Goal: Information Seeking & Learning: Find specific fact

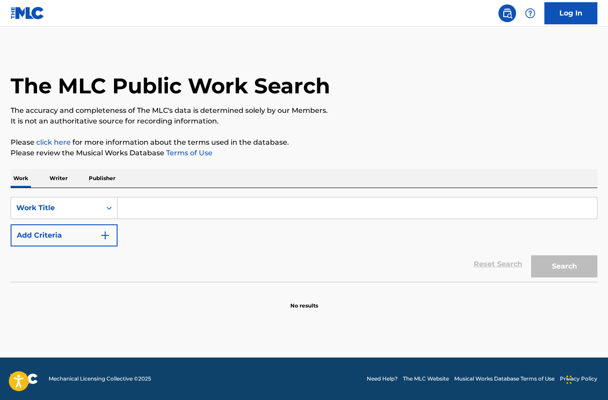
click at [146, 206] on input "Search Form" at bounding box center [358, 207] width 480 height 21
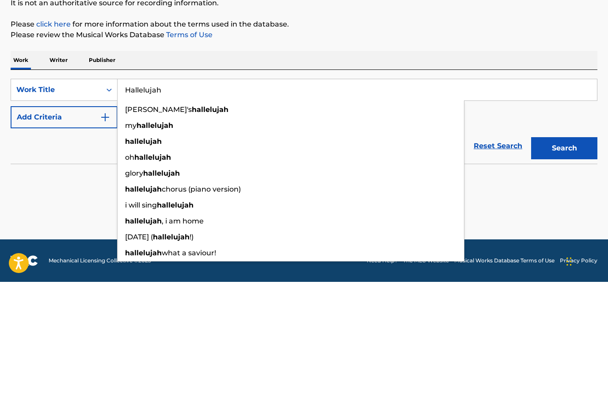
type input "Hallelujah"
click at [565, 255] on button "Search" at bounding box center [564, 266] width 66 height 22
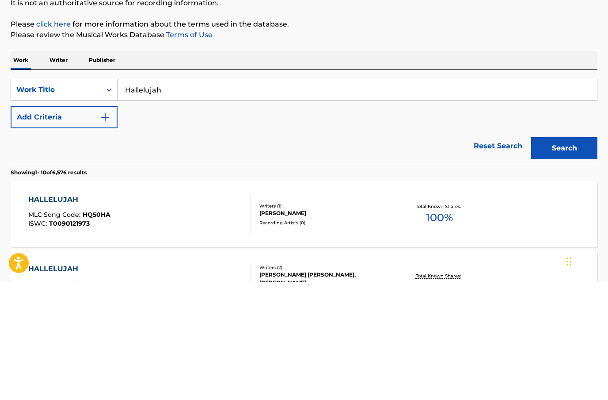
scroll to position [118, 0]
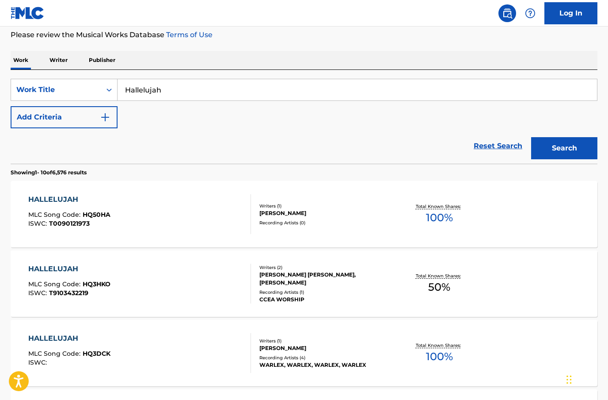
click at [106, 122] on img "Search Form" at bounding box center [105, 117] width 11 height 11
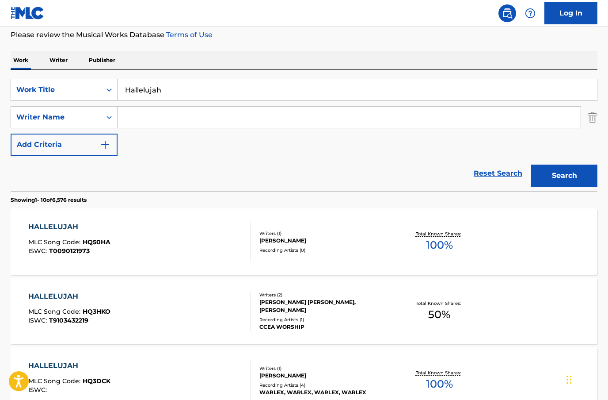
click at [180, 126] on input "Search Form" at bounding box center [349, 117] width 463 height 21
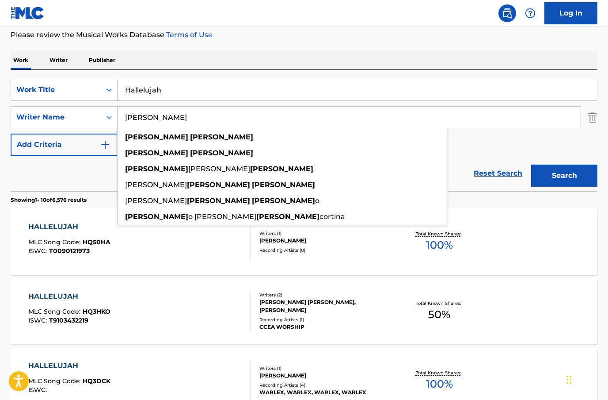
type input "[PERSON_NAME]"
click at [567, 166] on button "Search" at bounding box center [564, 175] width 66 height 22
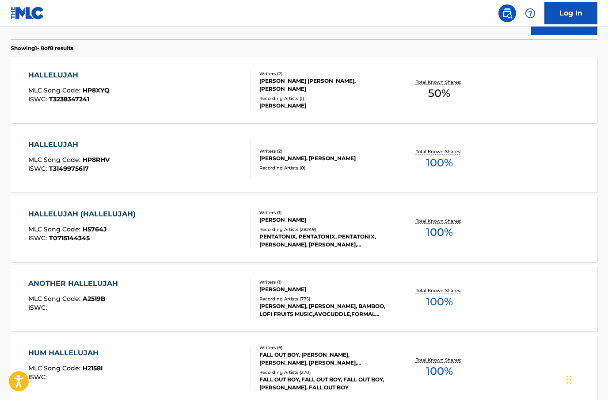
scroll to position [268, 0]
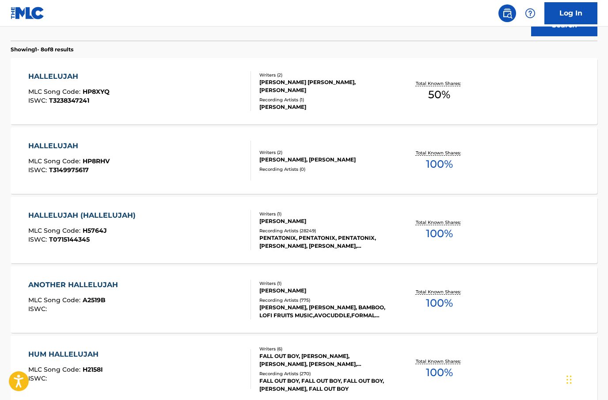
click at [63, 146] on div "HALLELUJAH" at bounding box center [68, 146] width 81 height 11
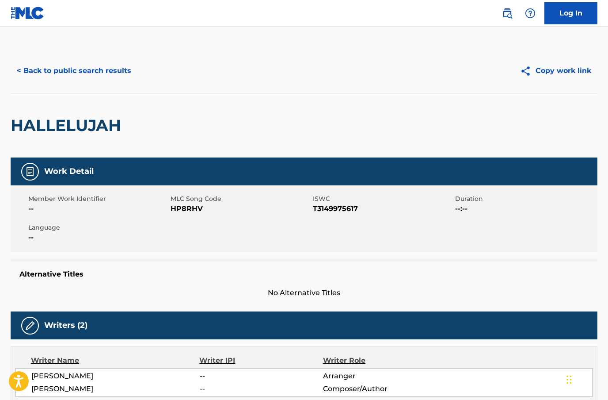
scroll to position [268, 0]
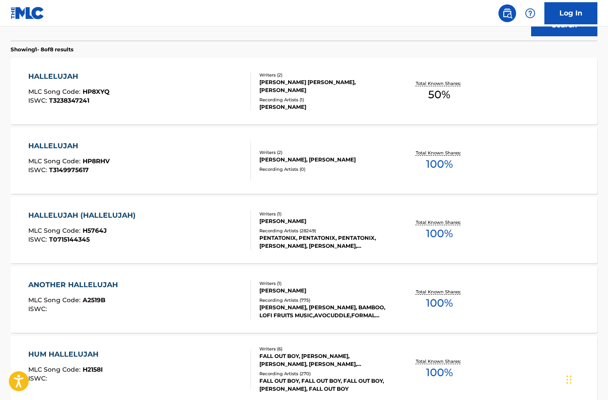
click at [70, 210] on div "HALLELUJAH (HALLELUJAH)" at bounding box center [84, 215] width 112 height 11
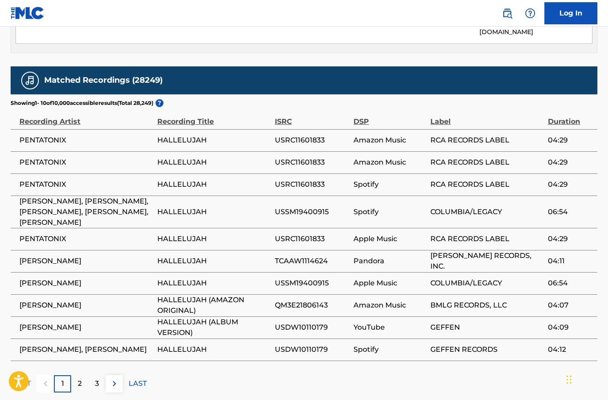
scroll to position [571, 0]
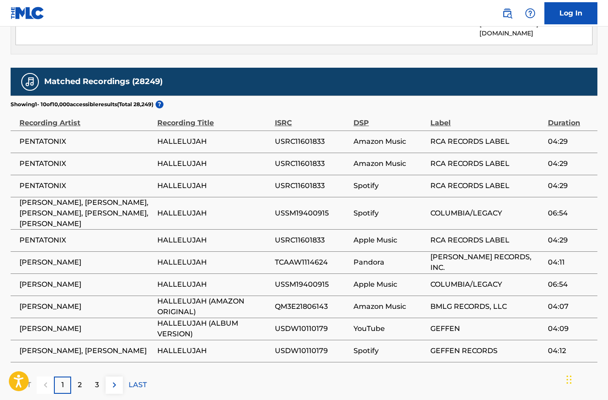
click at [83, 376] on div "2" at bounding box center [79, 384] width 17 height 17
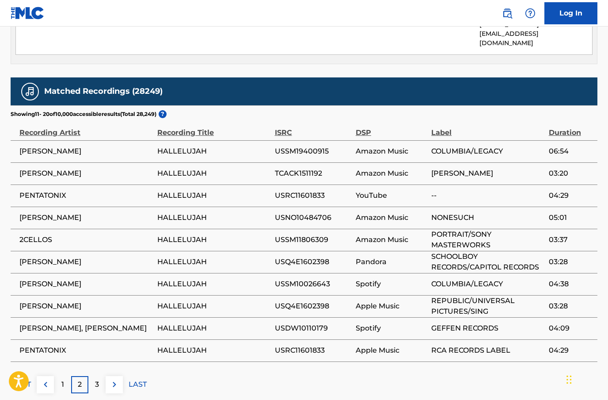
scroll to position [561, 0]
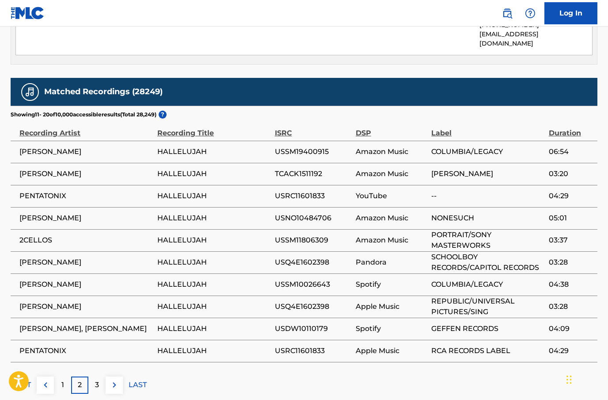
click at [101, 376] on div "3" at bounding box center [96, 384] width 17 height 17
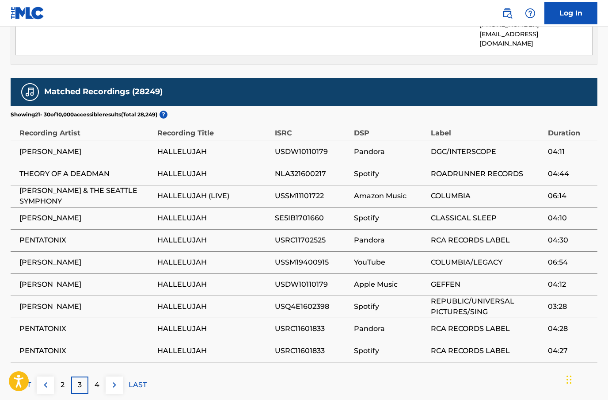
click at [97, 379] on p "4" at bounding box center [97, 384] width 5 height 11
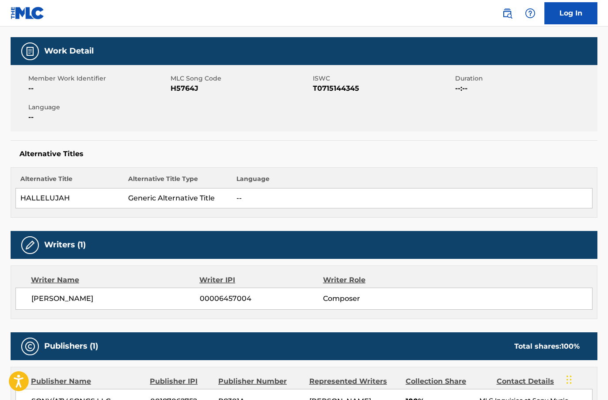
scroll to position [0, 0]
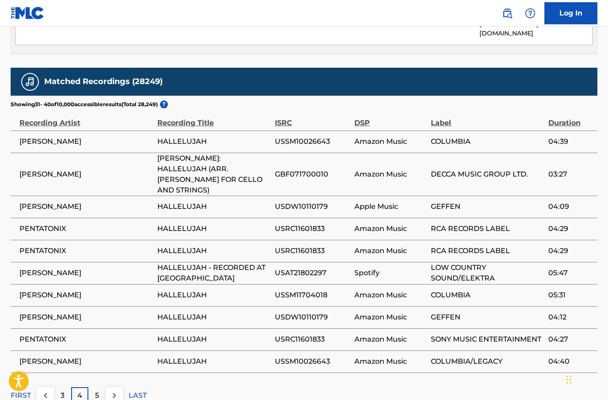
click at [15, 390] on p "FIRST" at bounding box center [21, 395] width 20 height 11
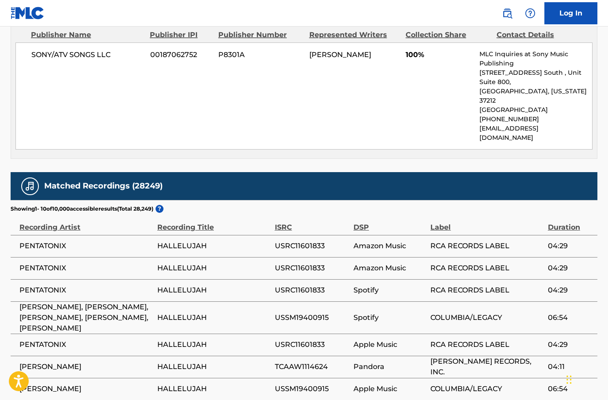
scroll to position [468, 0]
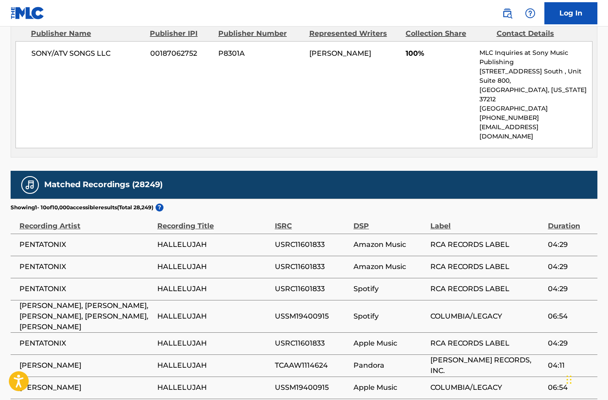
click at [65, 211] on div "Recording Artist" at bounding box center [86, 221] width 134 height 20
click at [40, 211] on div "Recording Artist" at bounding box center [86, 221] width 134 height 20
click at [46, 211] on div "Recording Artist" at bounding box center [86, 221] width 134 height 20
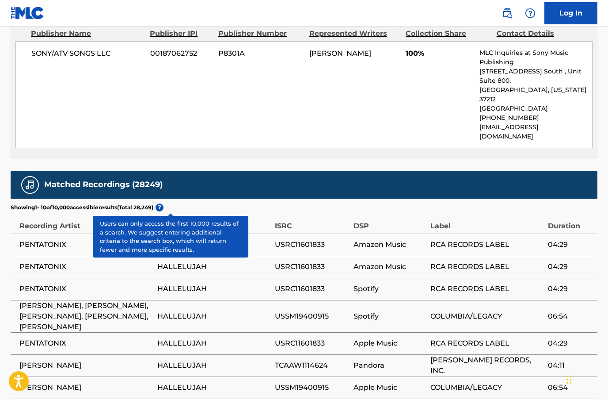
click at [164, 203] on span "?" at bounding box center [160, 207] width 8 height 8
click at [337, 129] on div "SONY/ATV SONGS LLC 00187062752 P8301A [PERSON_NAME] 100% MLC Inquiries at Sony …" at bounding box center [303, 94] width 577 height 107
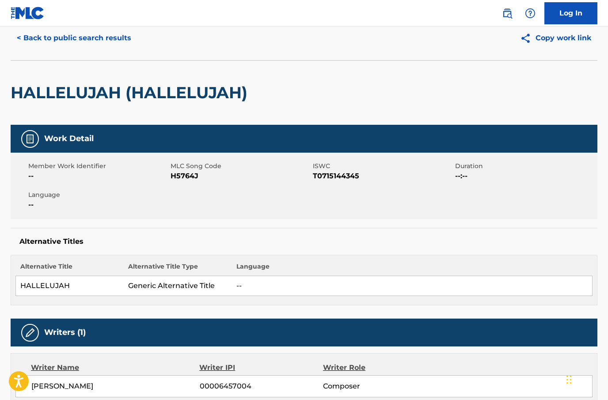
scroll to position [0, 0]
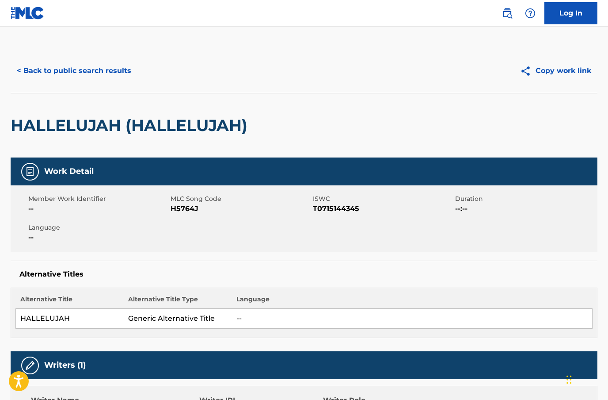
click at [45, 74] on button "< Back to public search results" at bounding box center [74, 71] width 127 height 22
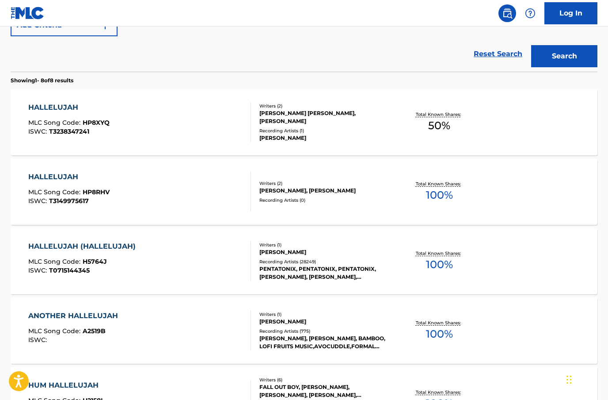
scroll to position [252, 0]
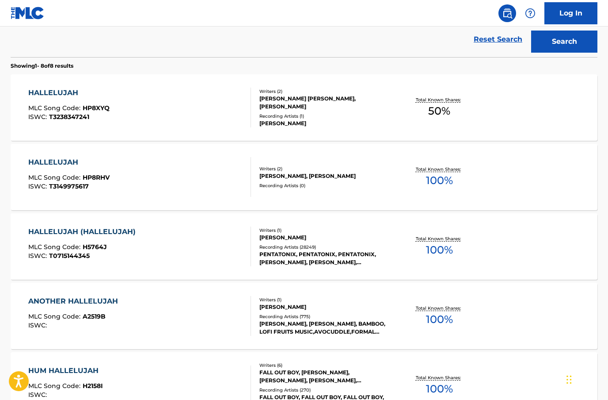
click at [63, 308] on div "ANOTHER HALLELUJAH MLC Song Code : A2519B ISWC :" at bounding box center [75, 316] width 94 height 40
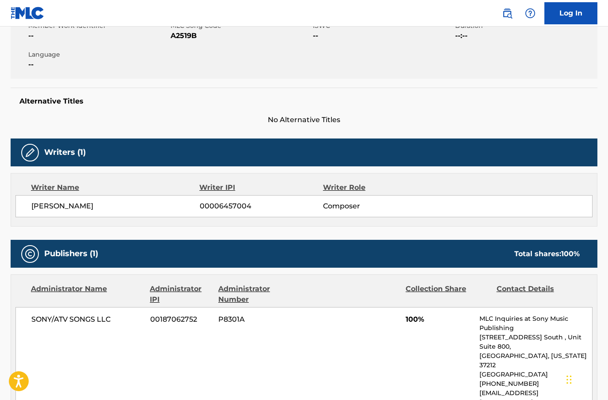
scroll to position [173, 0]
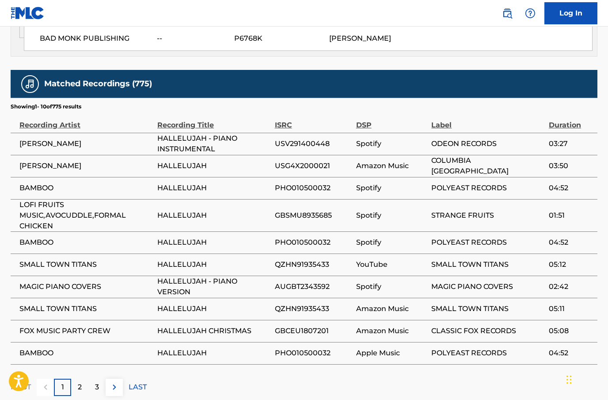
click at [84, 378] on div "2" at bounding box center [79, 386] width 17 height 17
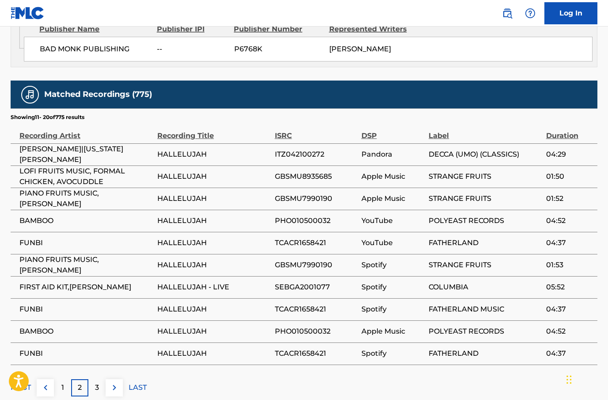
click at [104, 379] on div "3" at bounding box center [96, 387] width 17 height 17
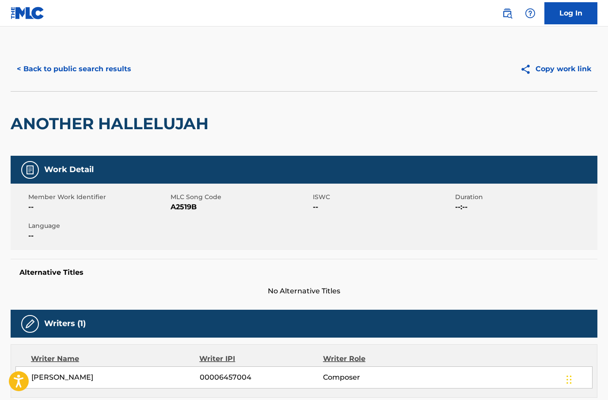
scroll to position [0, 0]
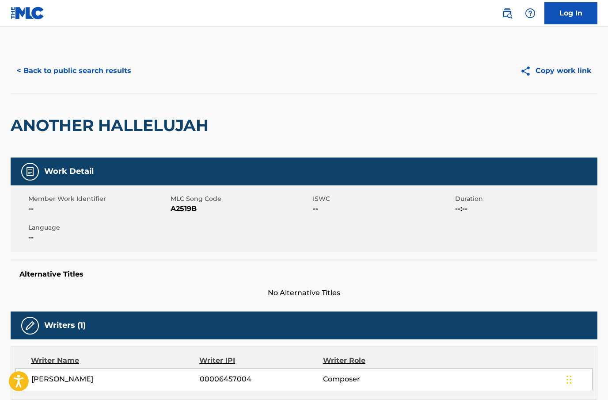
click at [38, 71] on button "< Back to public search results" at bounding box center [74, 71] width 127 height 22
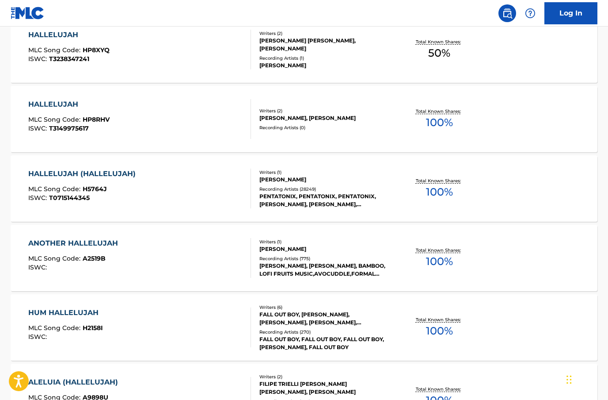
scroll to position [312, 0]
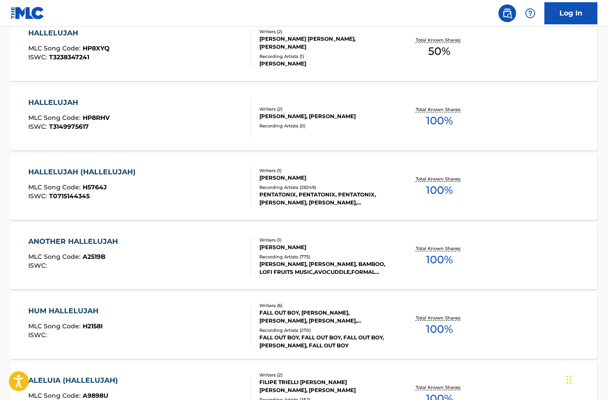
click at [52, 175] on div "HALLELUJAH (HALLELUJAH)" at bounding box center [84, 172] width 112 height 11
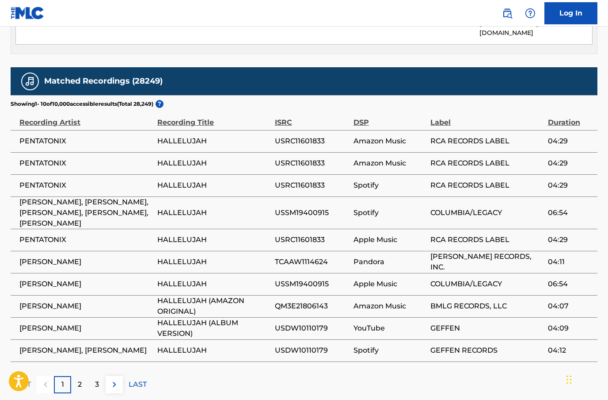
scroll to position [571, 0]
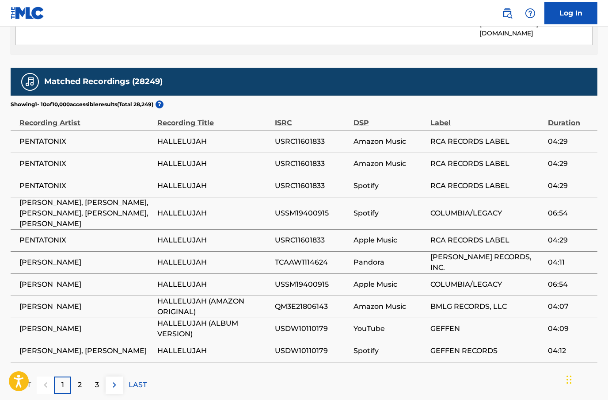
click at [38, 279] on span "[PERSON_NAME]" at bounding box center [86, 284] width 134 height 11
click at [55, 279] on span "[PERSON_NAME]" at bounding box center [86, 284] width 134 height 11
click at [60, 279] on span "[PERSON_NAME]" at bounding box center [86, 284] width 134 height 11
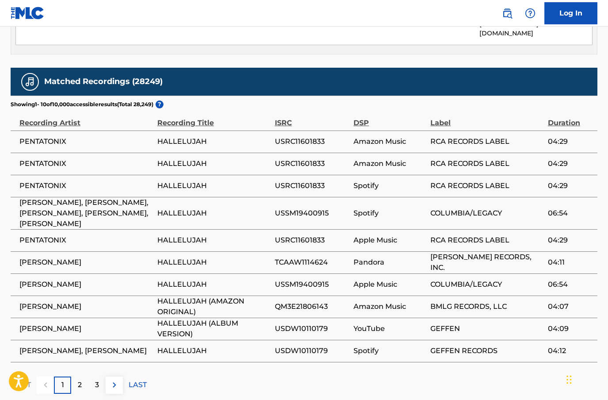
click at [60, 279] on span "[PERSON_NAME]" at bounding box center [86, 284] width 134 height 11
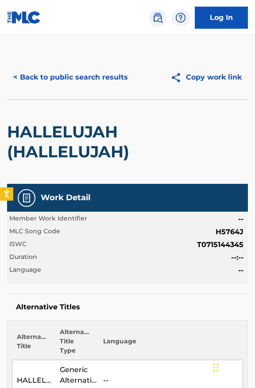
scroll to position [0, 0]
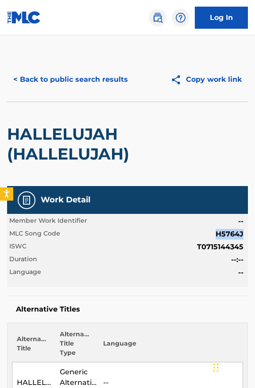
copy span "H5764J"
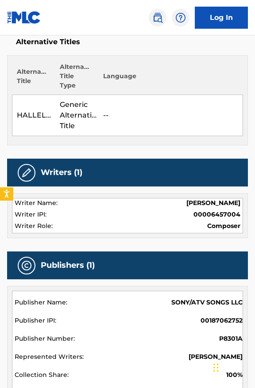
scroll to position [269, 0]
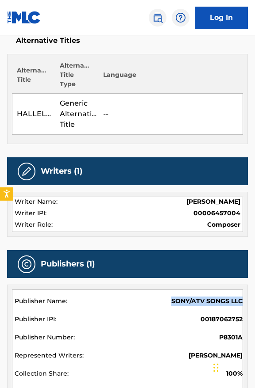
copy span "SONY/ATV SONGS LLC"
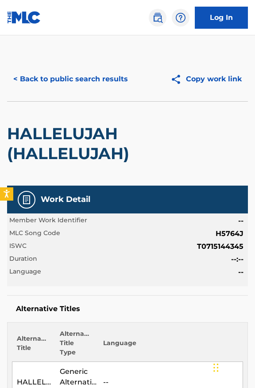
scroll to position [0, 0]
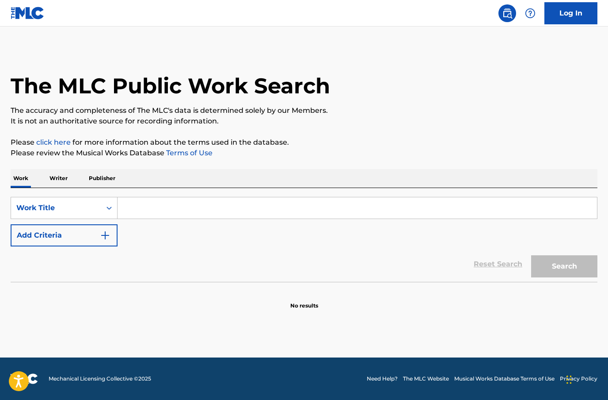
click at [231, 206] on input "Search Form" at bounding box center [358, 207] width 480 height 21
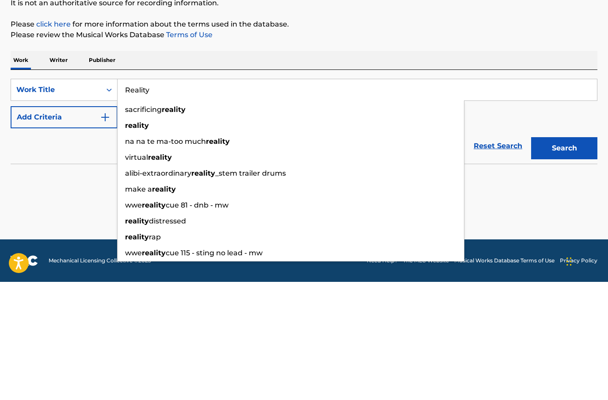
type input "Reality"
click at [573, 255] on button "Search" at bounding box center [564, 266] width 66 height 22
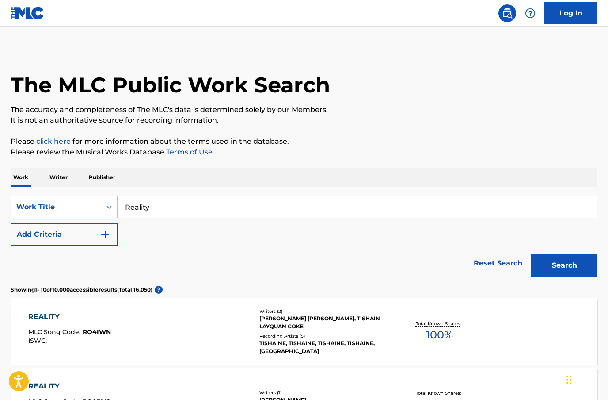
scroll to position [0, 0]
click at [109, 233] on img "Search Form" at bounding box center [105, 234] width 11 height 11
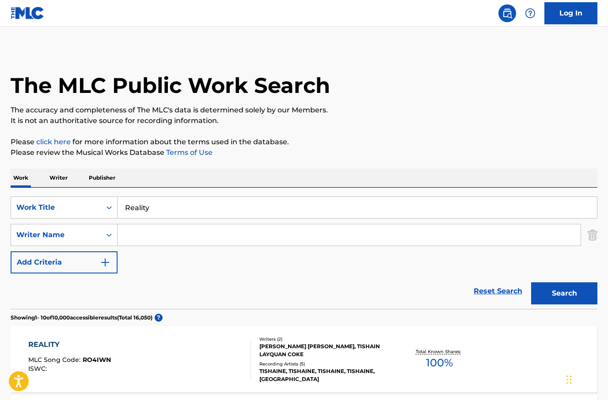
click at [180, 232] on input "Search Form" at bounding box center [349, 234] width 463 height 21
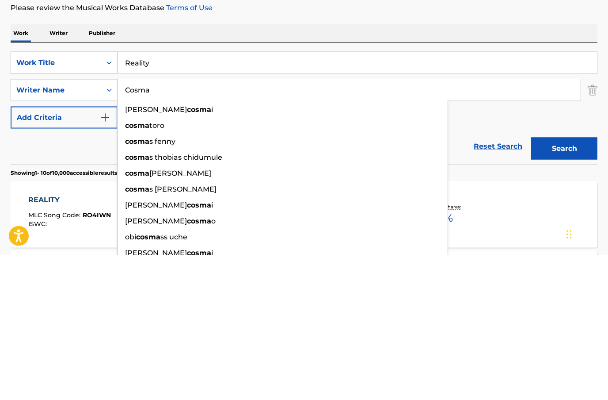
type input "Cosma"
click at [566, 283] on button "Search" at bounding box center [564, 294] width 66 height 22
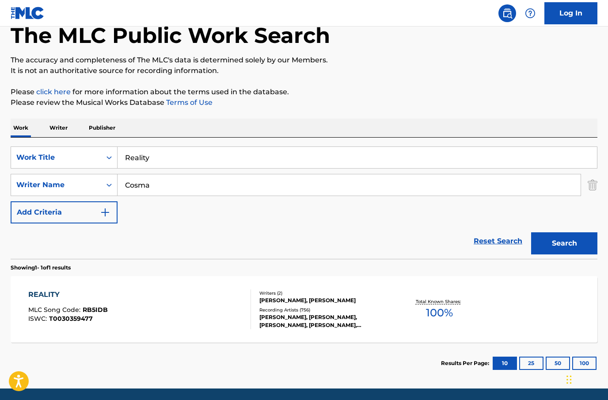
scroll to position [50, 0]
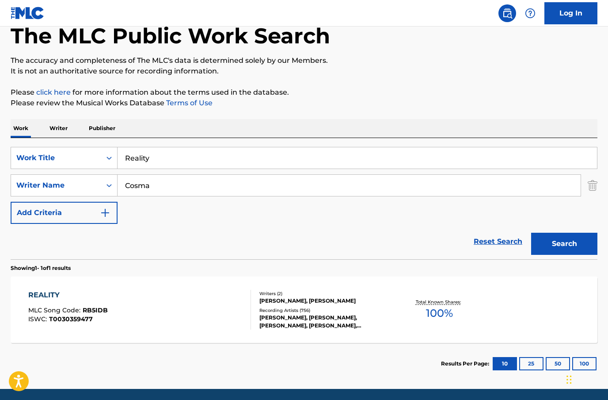
click at [46, 297] on div "REALITY" at bounding box center [68, 295] width 80 height 11
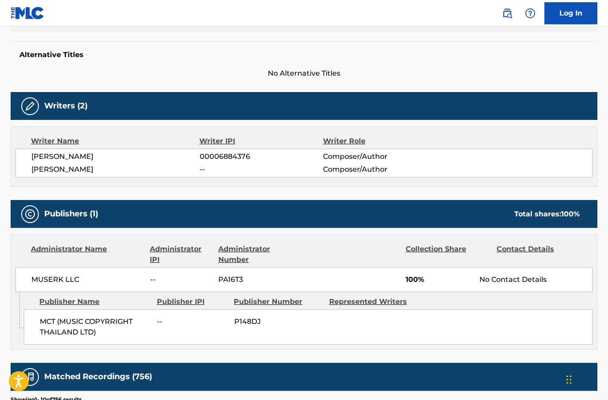
scroll to position [221, 0]
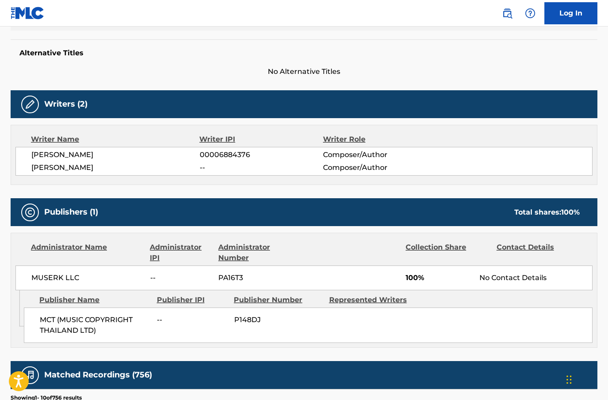
click at [454, 4] on nav "Log In" at bounding box center [304, 13] width 608 height 27
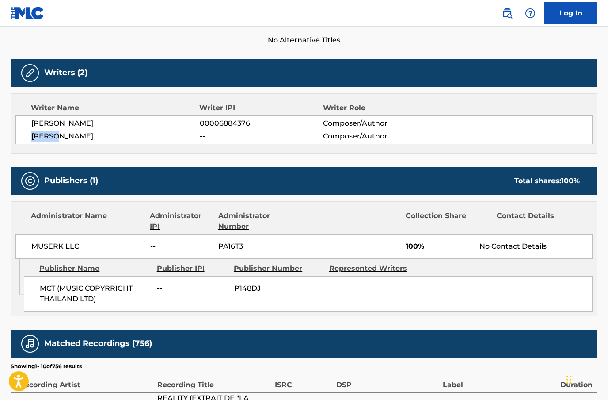
click at [474, 97] on div "Writer Name Writer IPI Writer Role VLADIMIR COSMA 00006884376 Composer/Author P…" at bounding box center [304, 123] width 587 height 60
click at [535, 95] on div "Writer Name Writer IPI Writer Role VLADIMIR COSMA 00006884376 Composer/Author P…" at bounding box center [304, 123] width 587 height 60
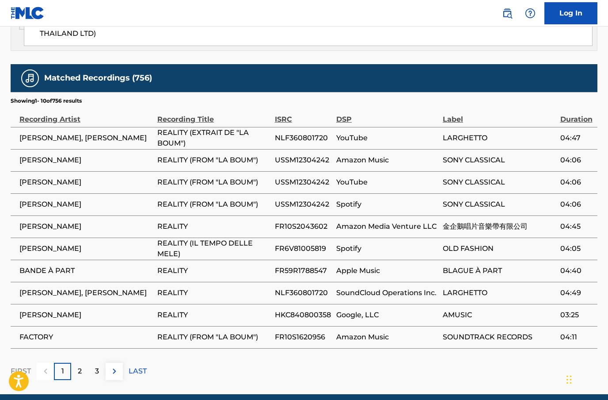
scroll to position [517, 0]
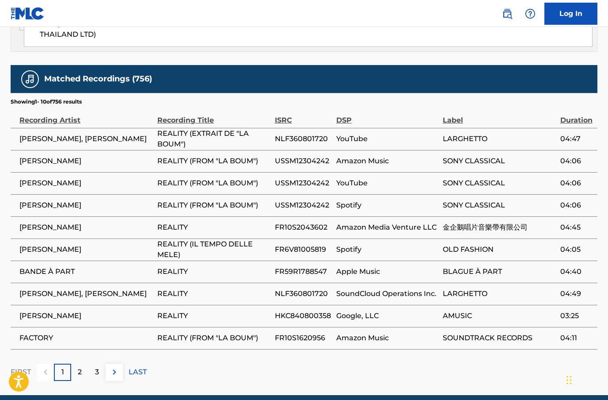
copy span "VLADIMIR COSMA, RICHARD SANDERSON"
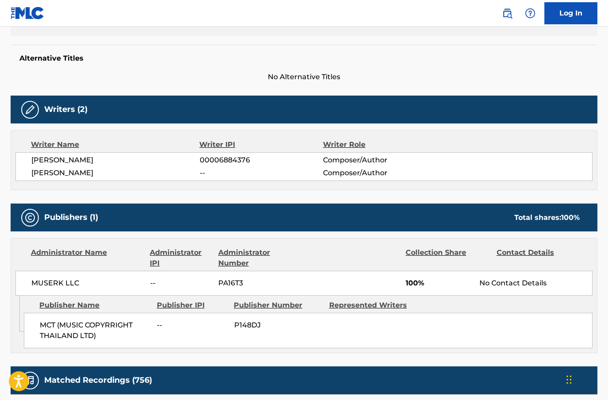
scroll to position [222, 0]
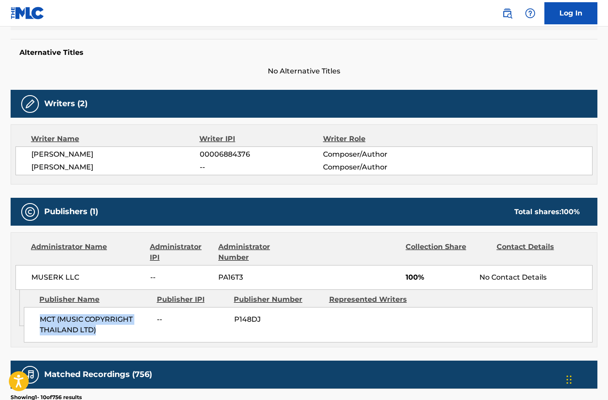
copy span "MCT (MUSIC COPYRRIGHT THAILAND LTD)"
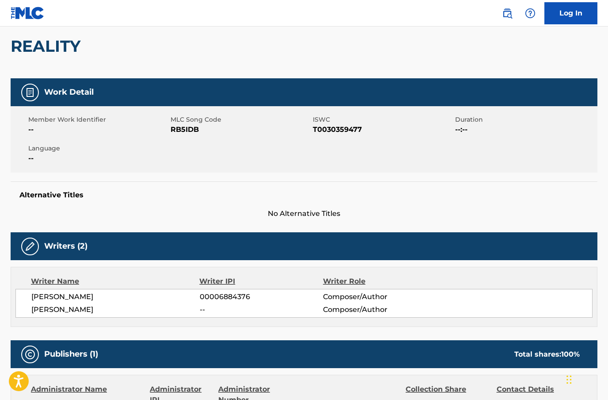
scroll to position [85, 0]
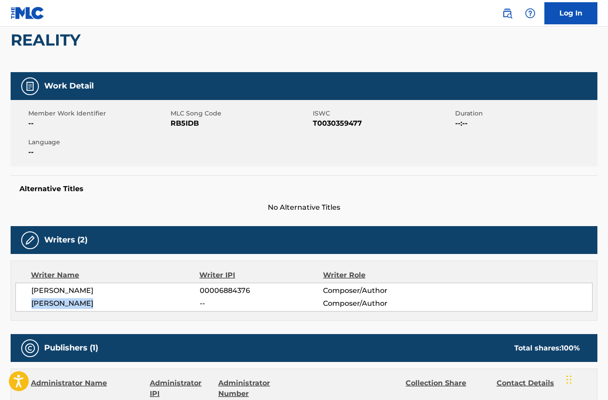
copy span "PIMPER CAROLA"
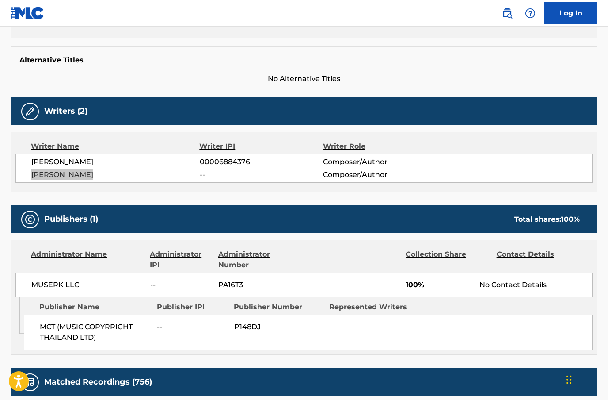
scroll to position [214, 0]
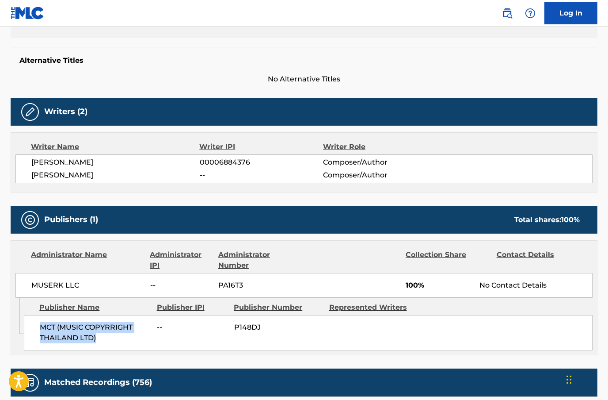
copy span "MCT (MUSIC COPYRRIGHT THAILAND LTD)"
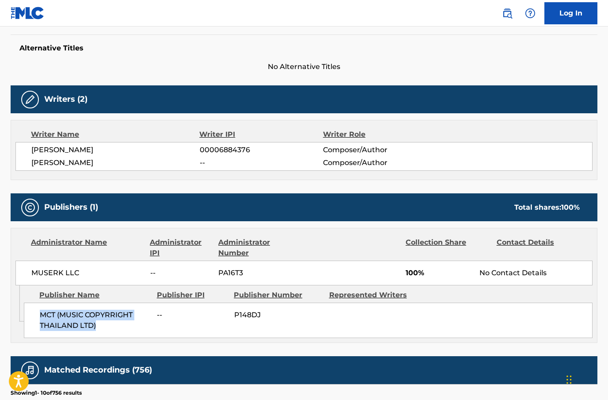
scroll to position [225, 0]
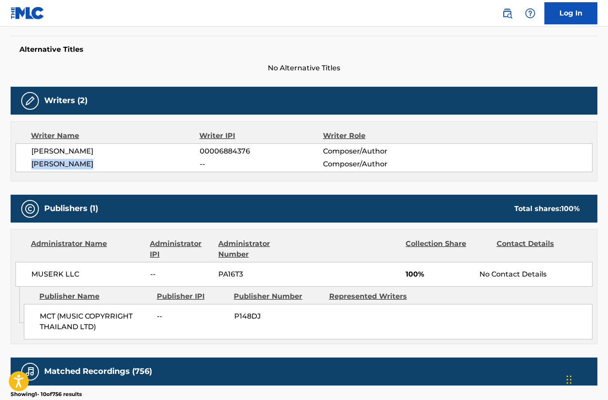
copy span "PIMPER CAROLA"
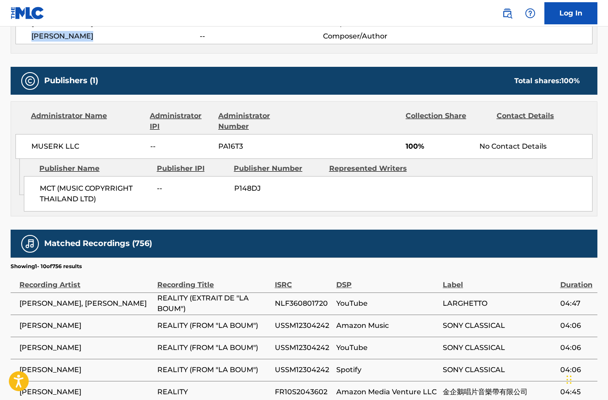
scroll to position [341, 0]
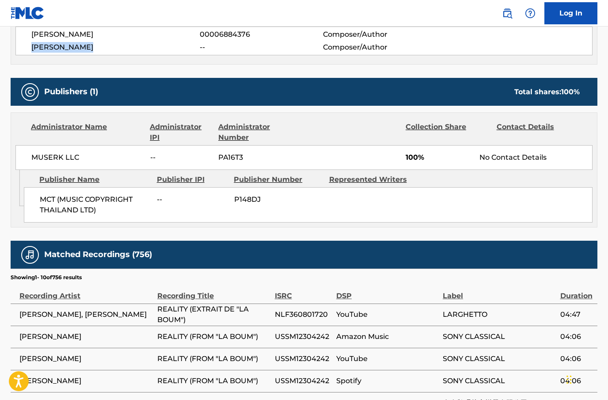
click at [64, 63] on div "Writer Name Writer IPI Writer Role VLADIMIR COSMA 00006884376 Composer/Author P…" at bounding box center [304, 34] width 587 height 60
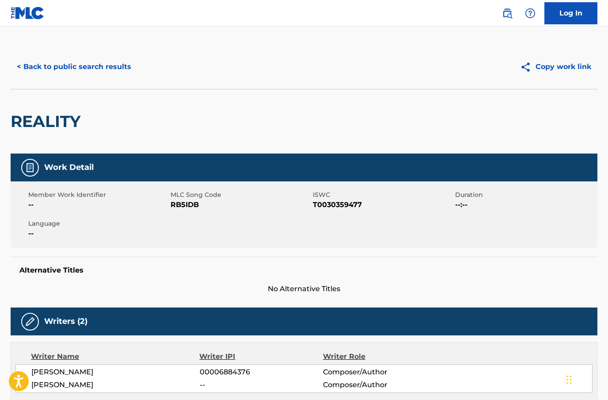
scroll to position [1, 0]
